Goal: Download file/media

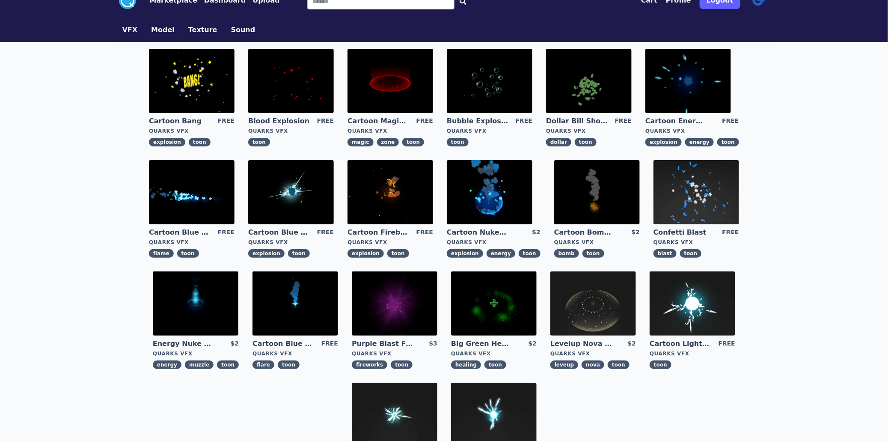
scroll to position [48, 0]
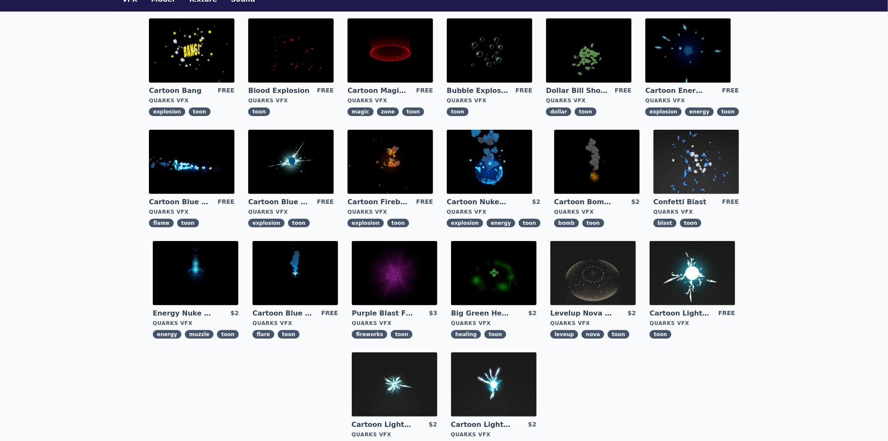
click at [646, 66] on img at bounding box center [689, 50] width 86 height 64
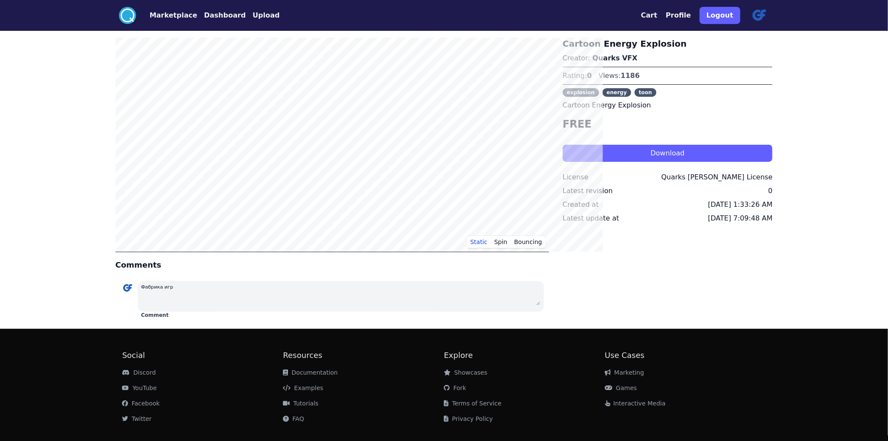
click at [633, 162] on button "Download" at bounding box center [668, 153] width 210 height 17
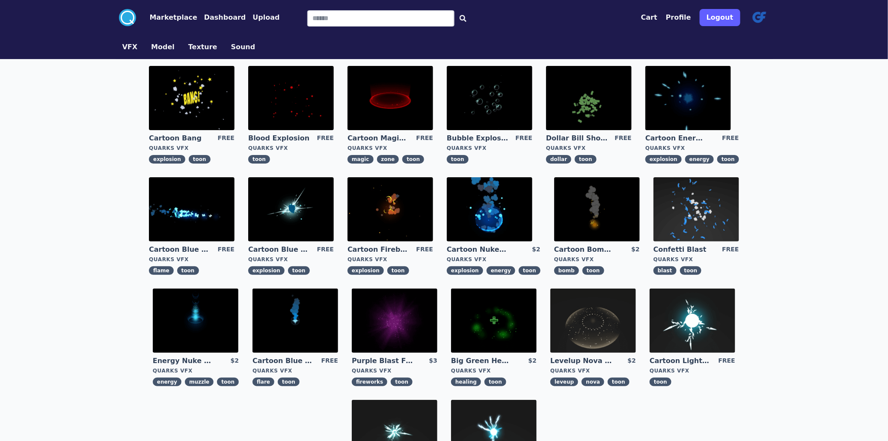
click at [248, 234] on img at bounding box center [291, 209] width 86 height 64
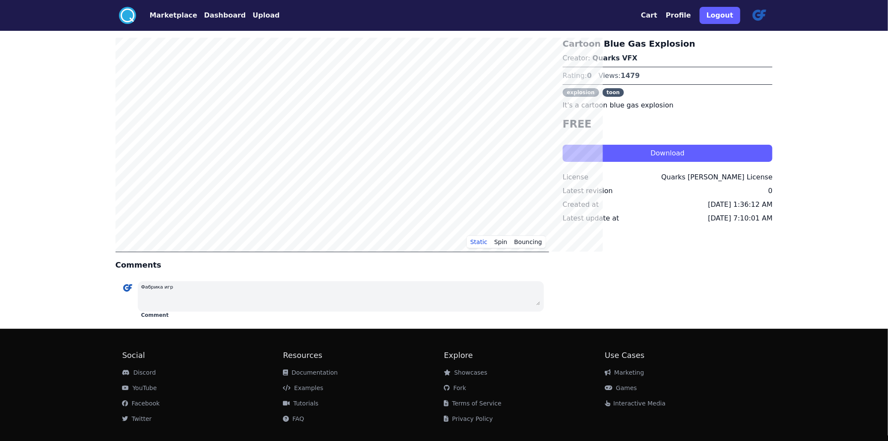
click at [583, 162] on button "Download" at bounding box center [668, 153] width 210 height 17
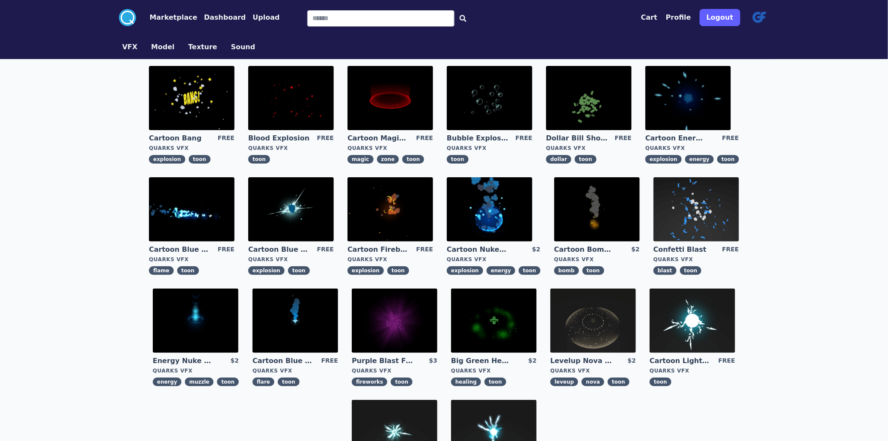
click at [204, 23] on button "Dashboard" at bounding box center [225, 17] width 42 height 10
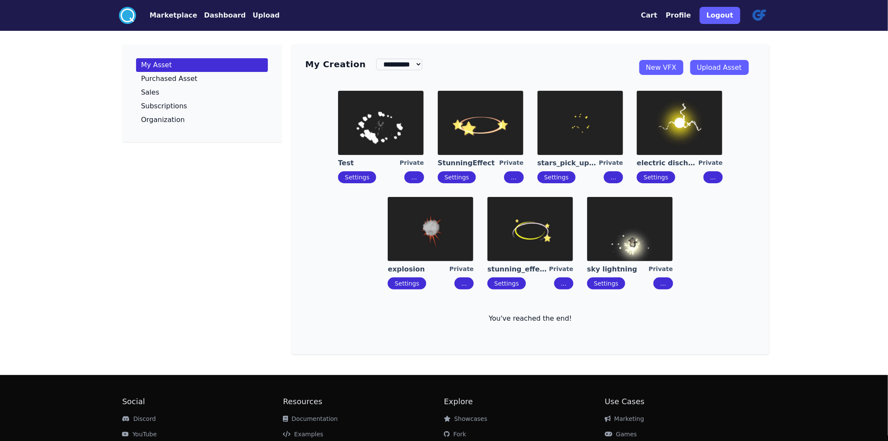
click at [641, 261] on img at bounding box center [630, 229] width 86 height 64
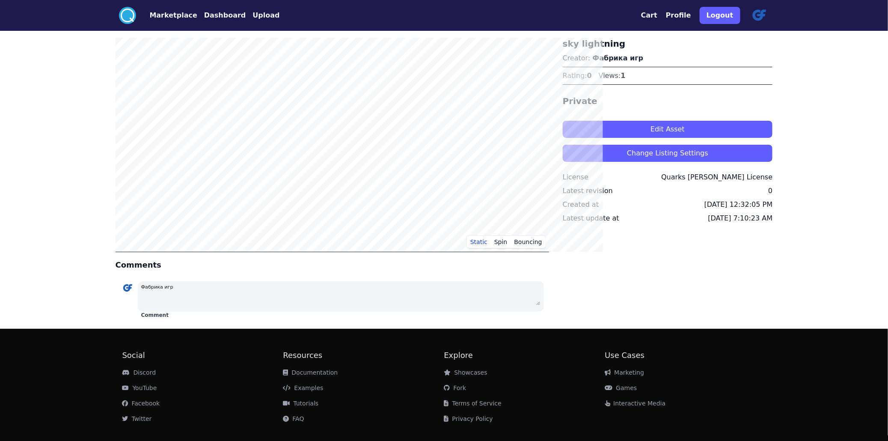
click at [636, 138] on button "Edit Asset" at bounding box center [668, 129] width 210 height 17
